Goal: Feedback & Contribution: Leave review/rating

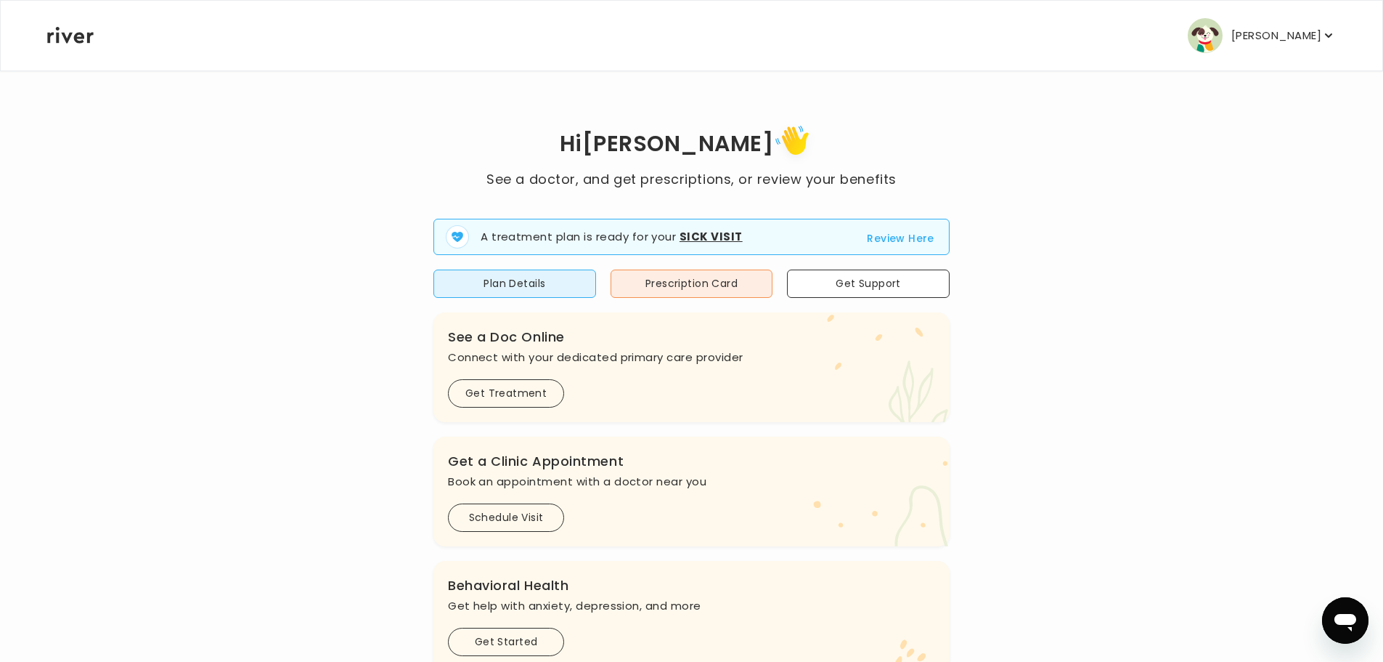
click at [909, 240] on button "Review Here" at bounding box center [901, 237] width 68 height 17
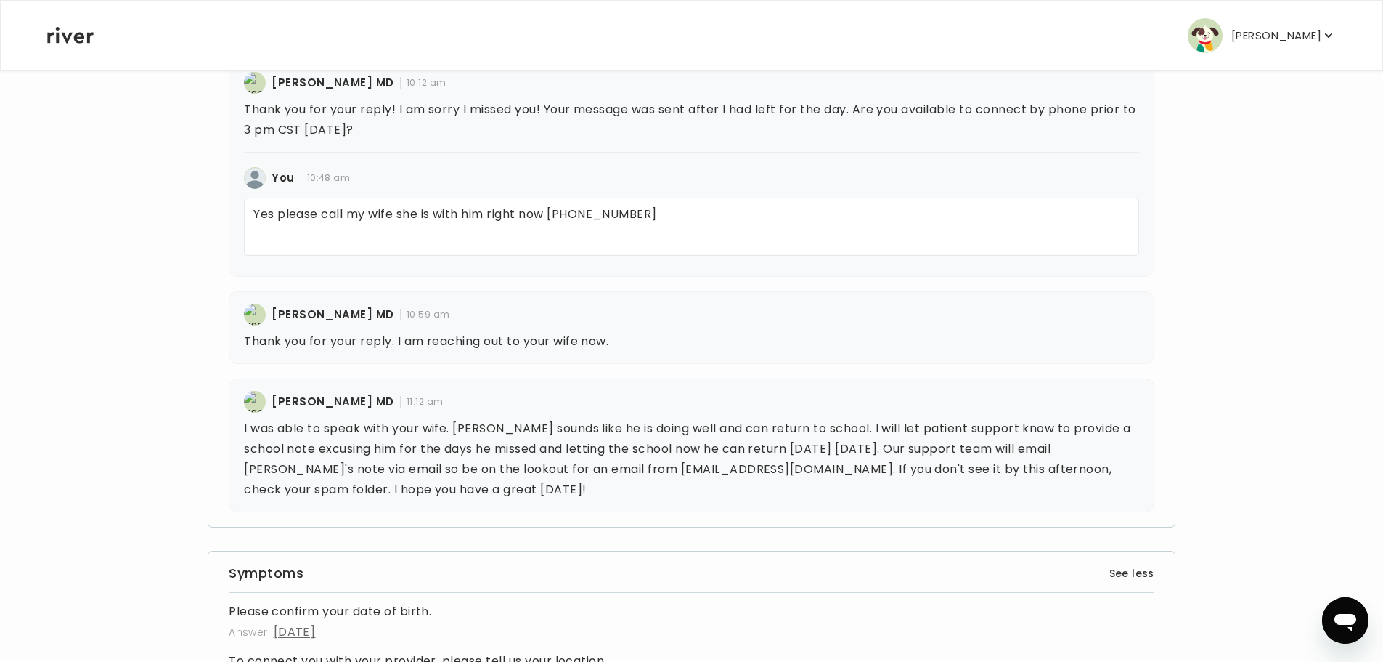
scroll to position [712, 0]
